Goal: Go to known website: Go to known website

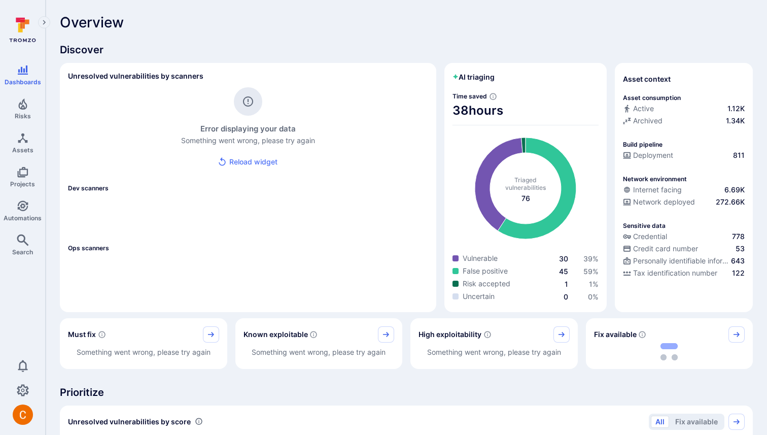
click at [263, 20] on div "Overview" at bounding box center [406, 22] width 693 height 16
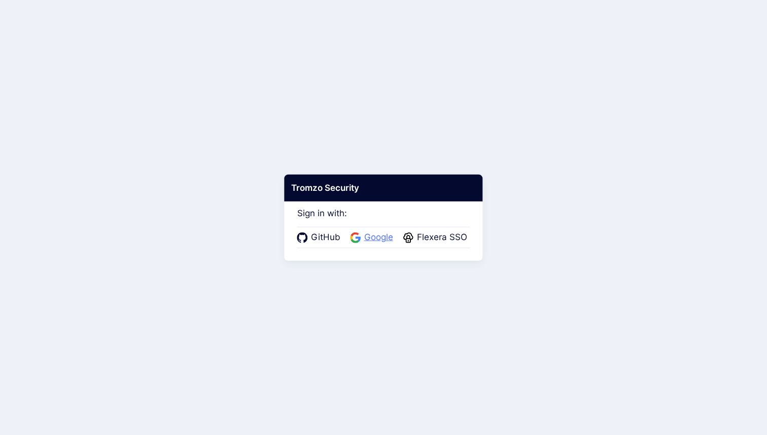
click at [377, 235] on span "Google" at bounding box center [378, 237] width 35 height 13
